Goal: Navigation & Orientation: Find specific page/section

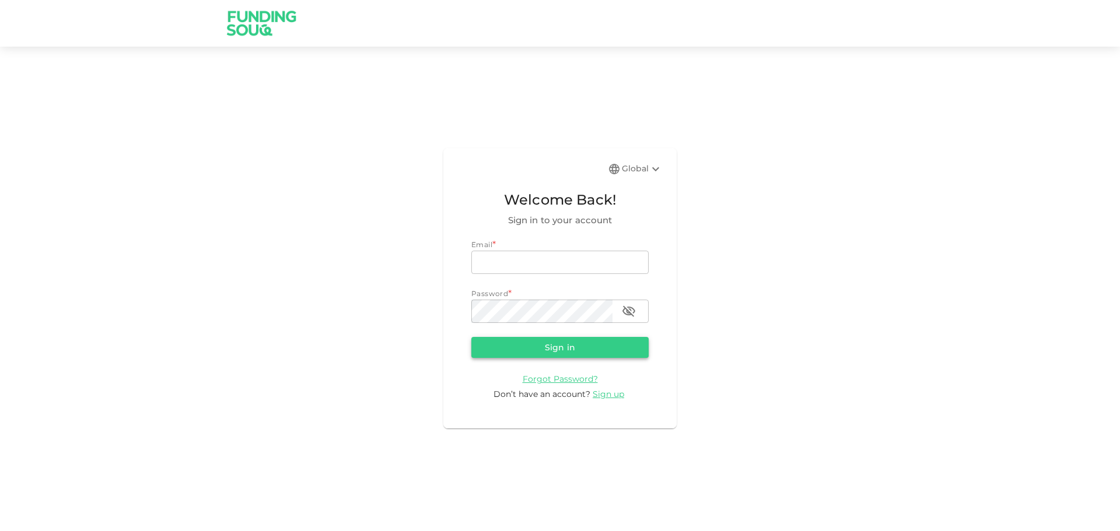
type input "riadh.glenza@gmail.com"
click at [570, 347] on button "Sign in" at bounding box center [559, 347] width 177 height 21
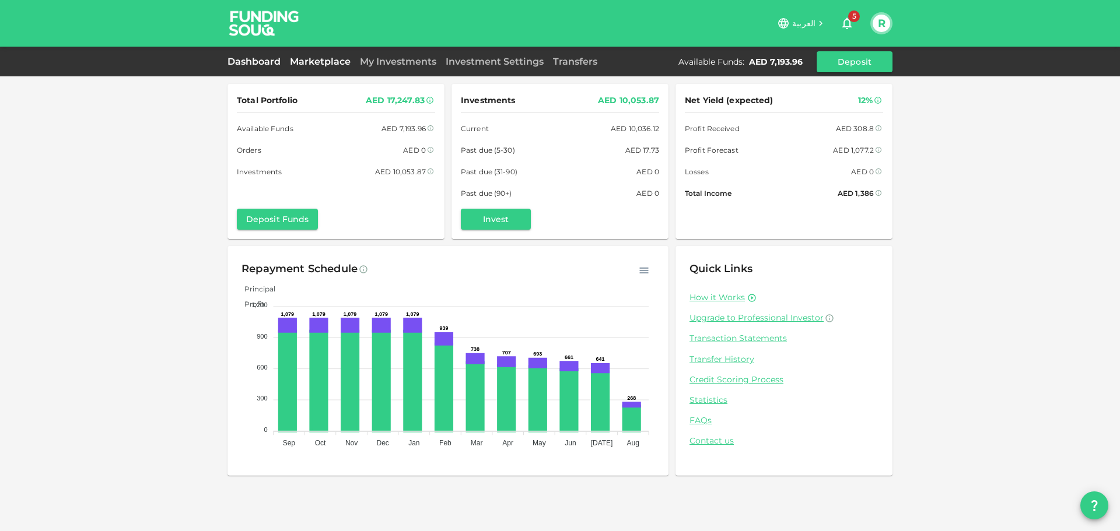
click at [313, 62] on link "Marketplace" at bounding box center [320, 61] width 70 height 11
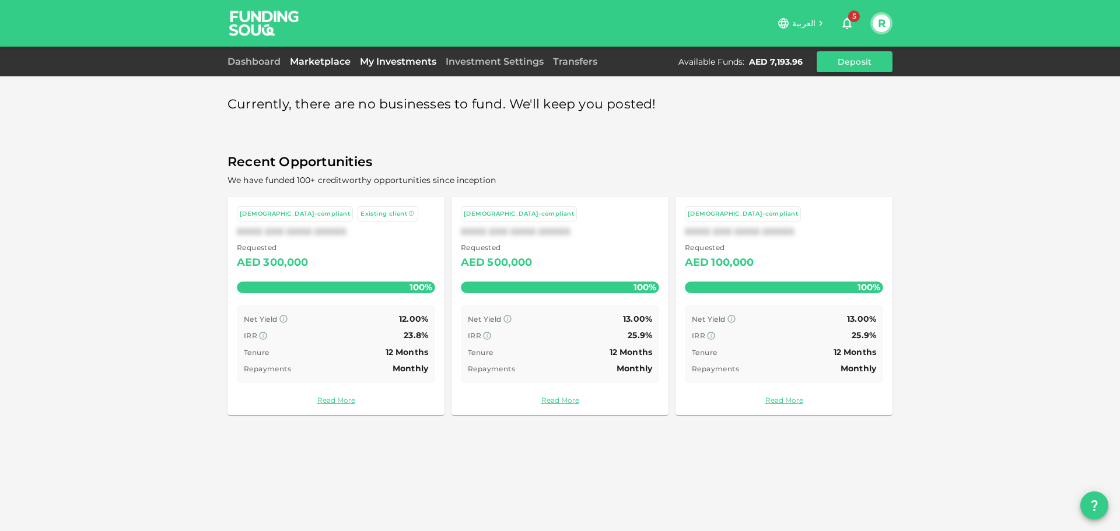
click at [393, 61] on link "My Investments" at bounding box center [398, 61] width 86 height 11
